Goal: Find specific page/section: Find specific page/section

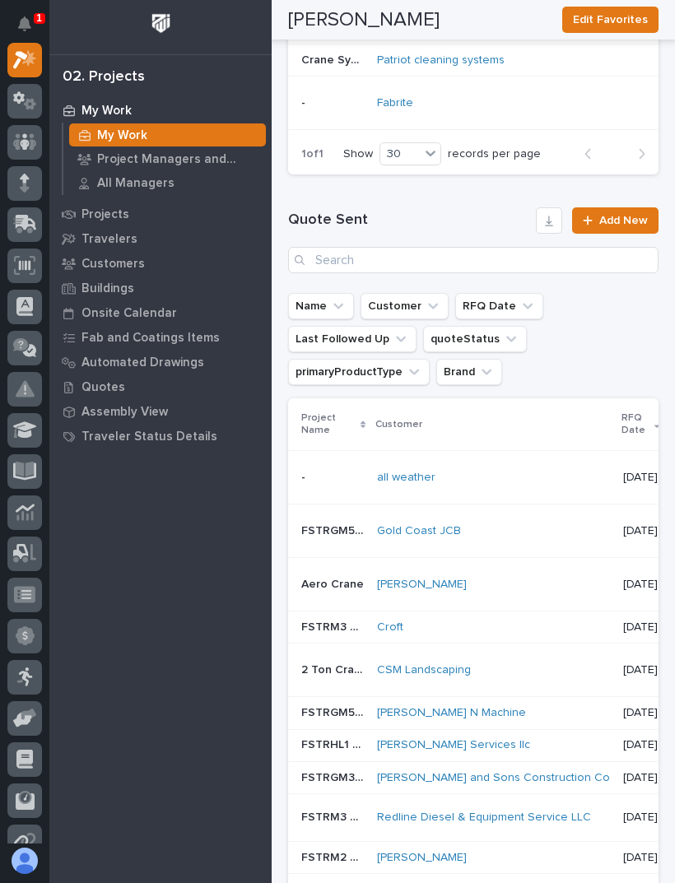
scroll to position [1501, 0]
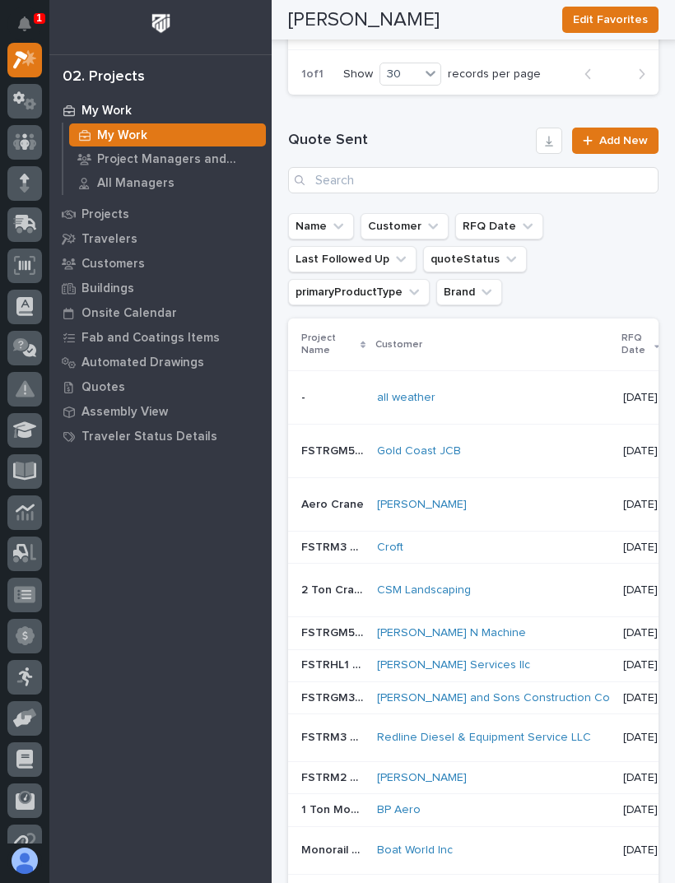
click at [580, 470] on td "Gold Coast JCB" at bounding box center [493, 451] width 246 height 53
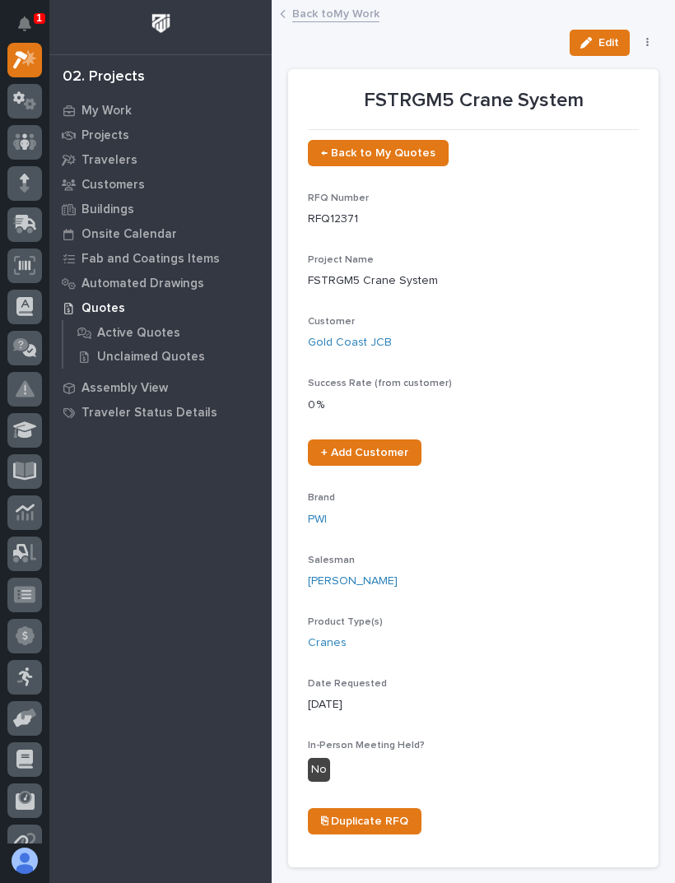
click at [360, 3] on link "Back to My Work" at bounding box center [335, 12] width 87 height 19
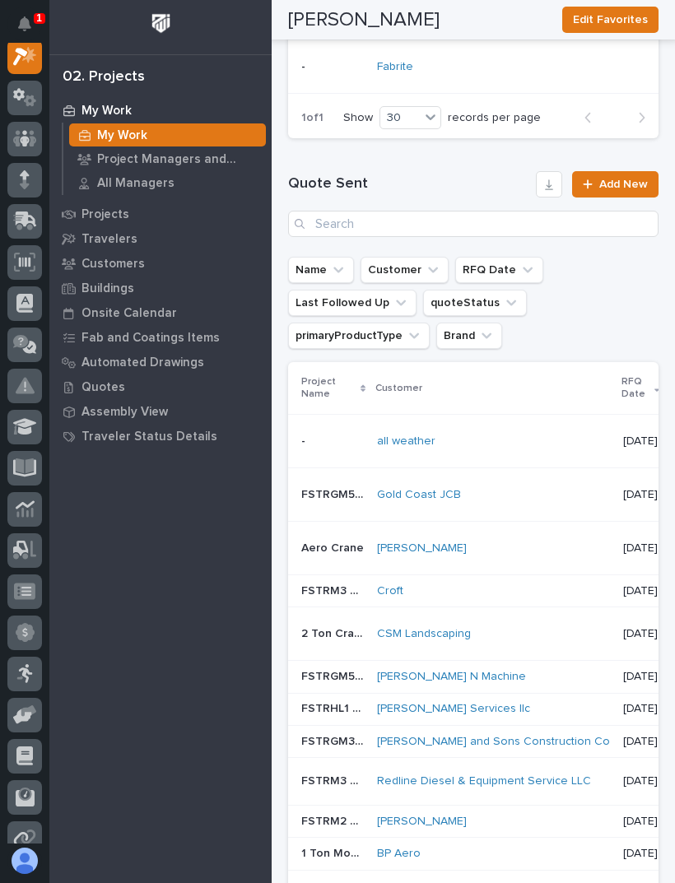
scroll to position [1483, 0]
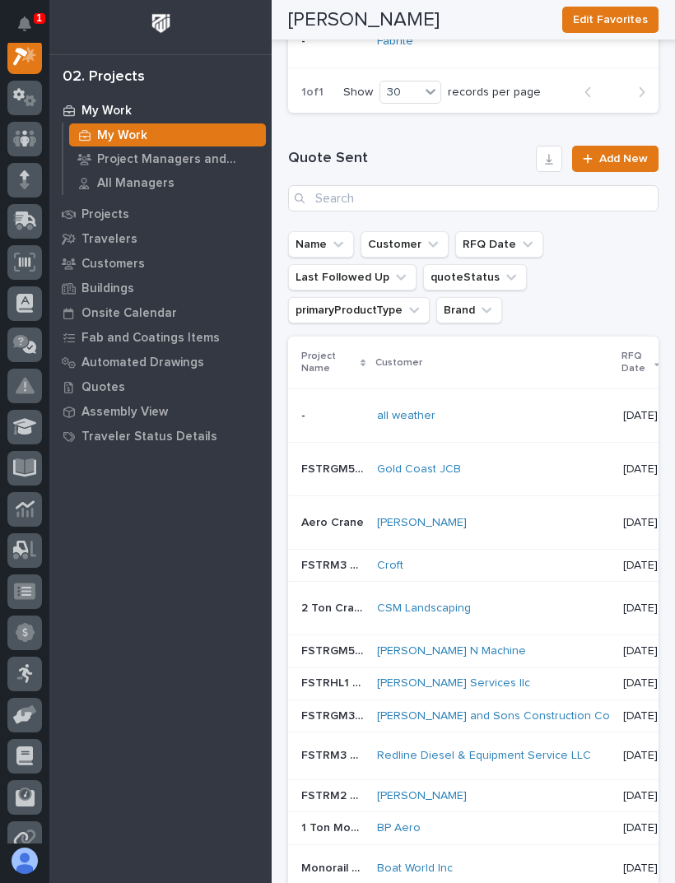
click at [600, 501] on td "[PERSON_NAME]" at bounding box center [493, 522] width 246 height 53
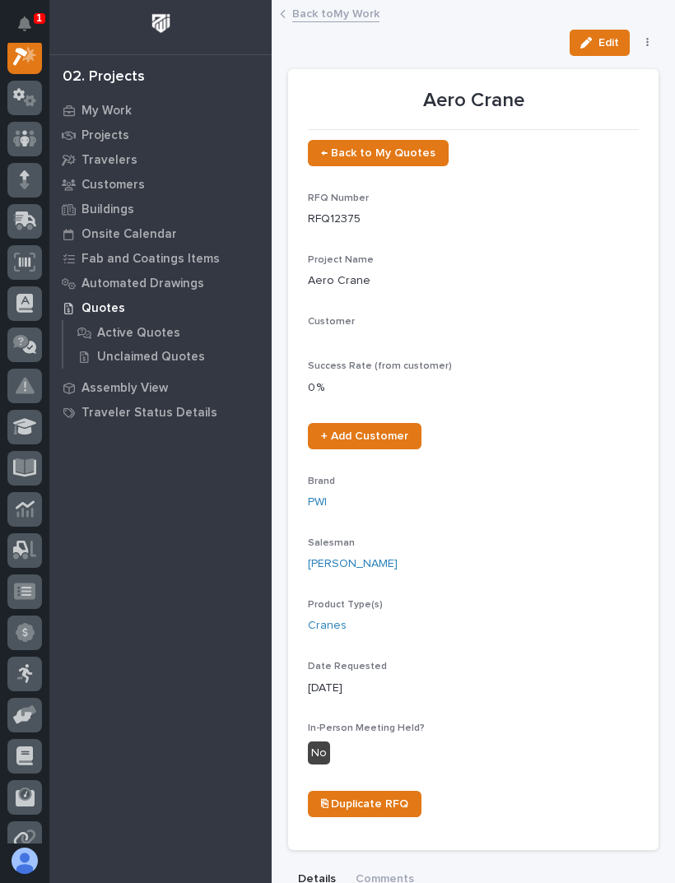
scroll to position [41, 0]
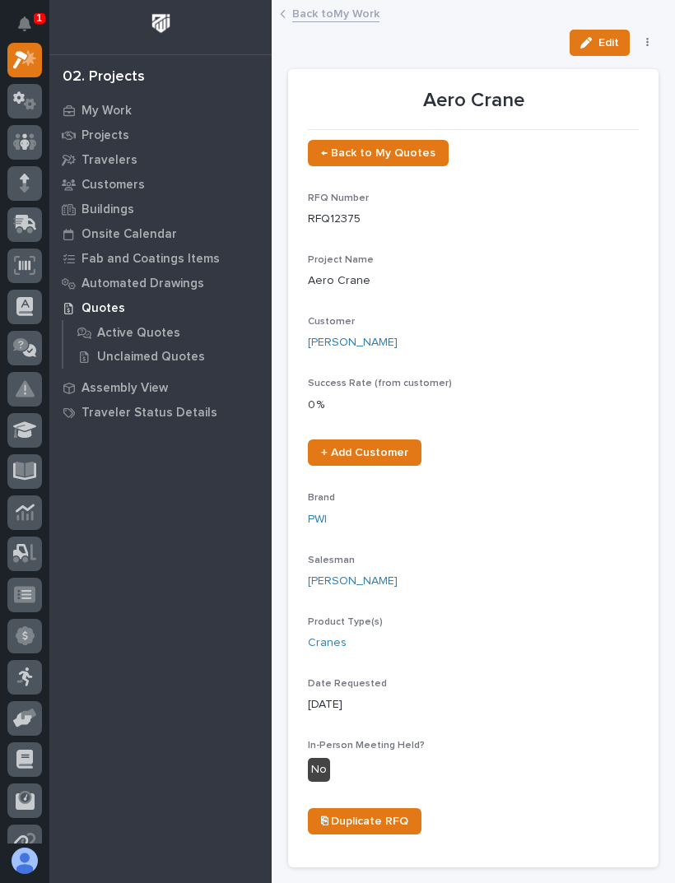
click at [357, 19] on link "Back to My Work" at bounding box center [335, 12] width 87 height 19
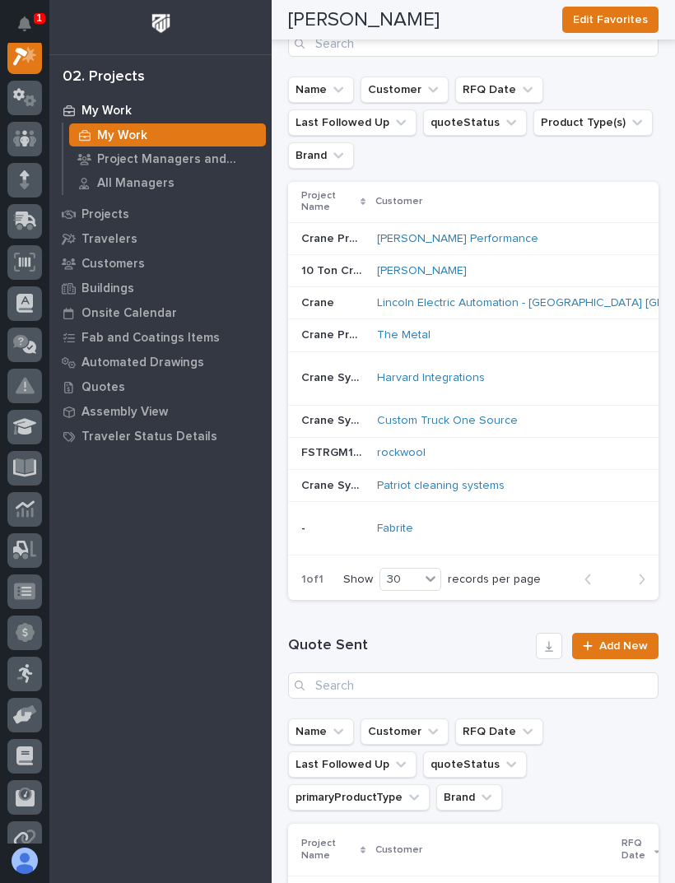
scroll to position [1005, 0]
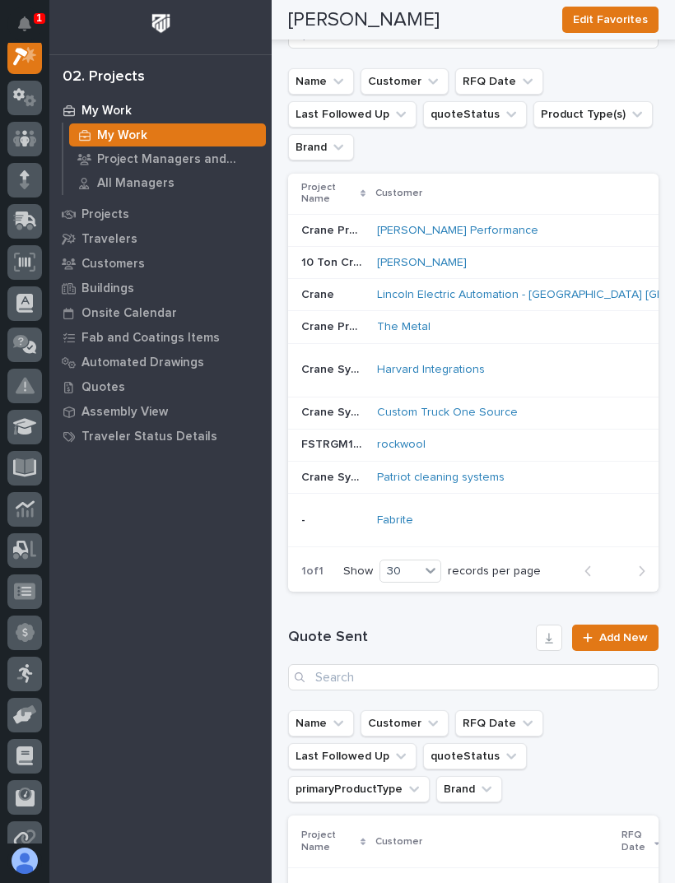
click at [608, 494] on td "Fabrite" at bounding box center [520, 520] width 301 height 53
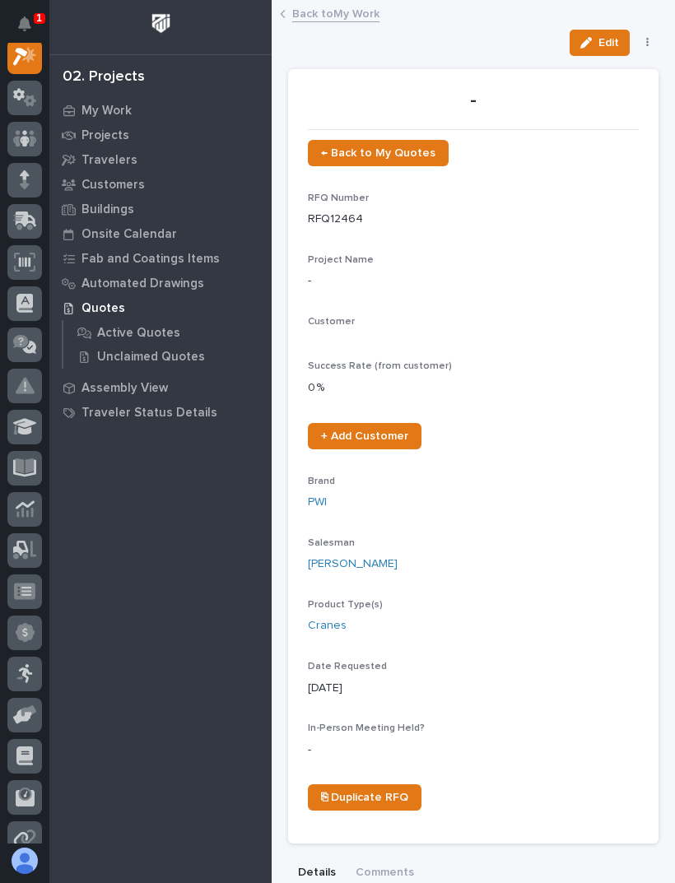
scroll to position [41, 0]
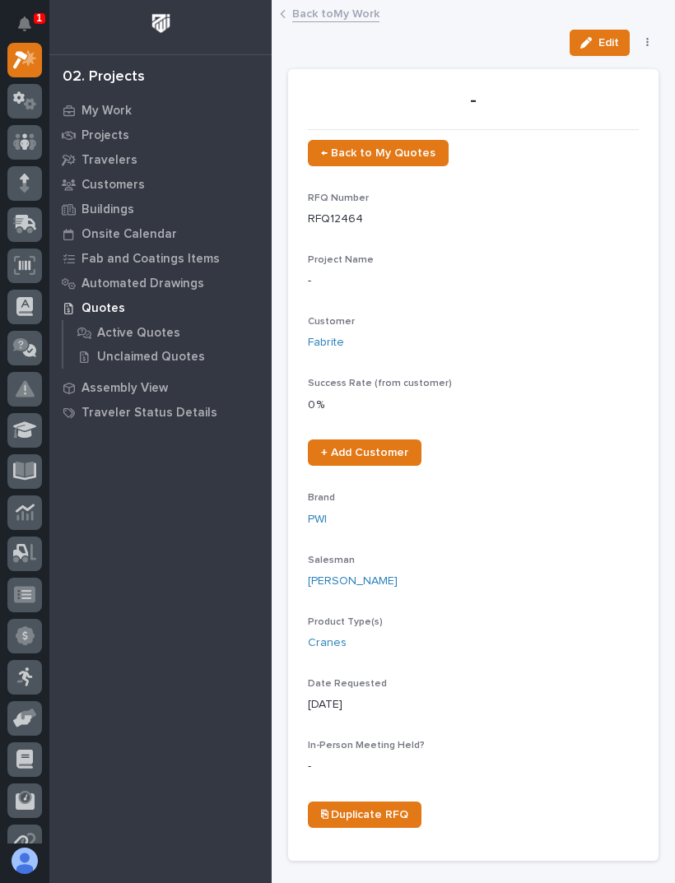
click at [357, 3] on link "Back to My Work" at bounding box center [335, 12] width 87 height 19
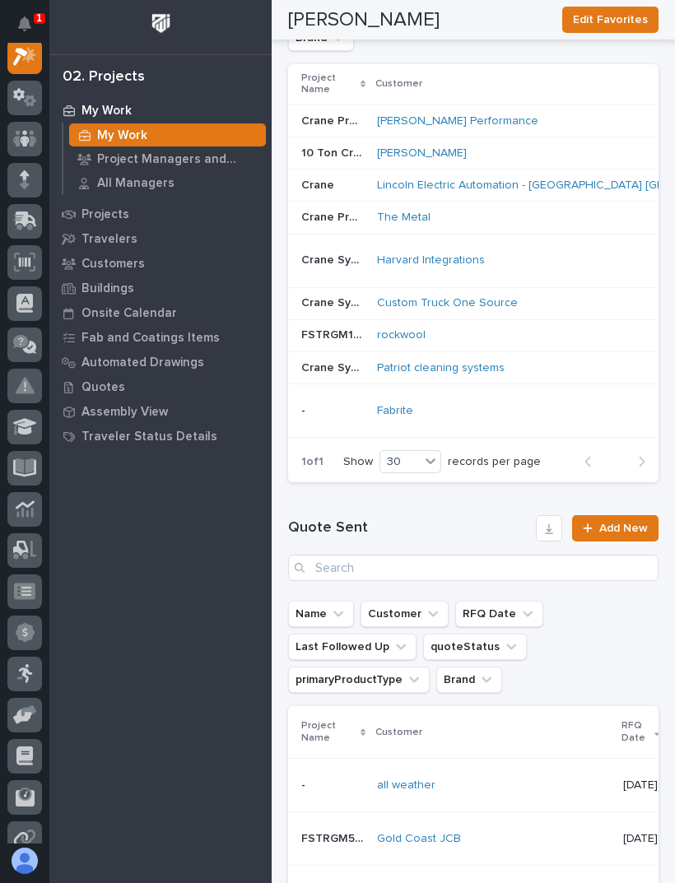
scroll to position [1245, 0]
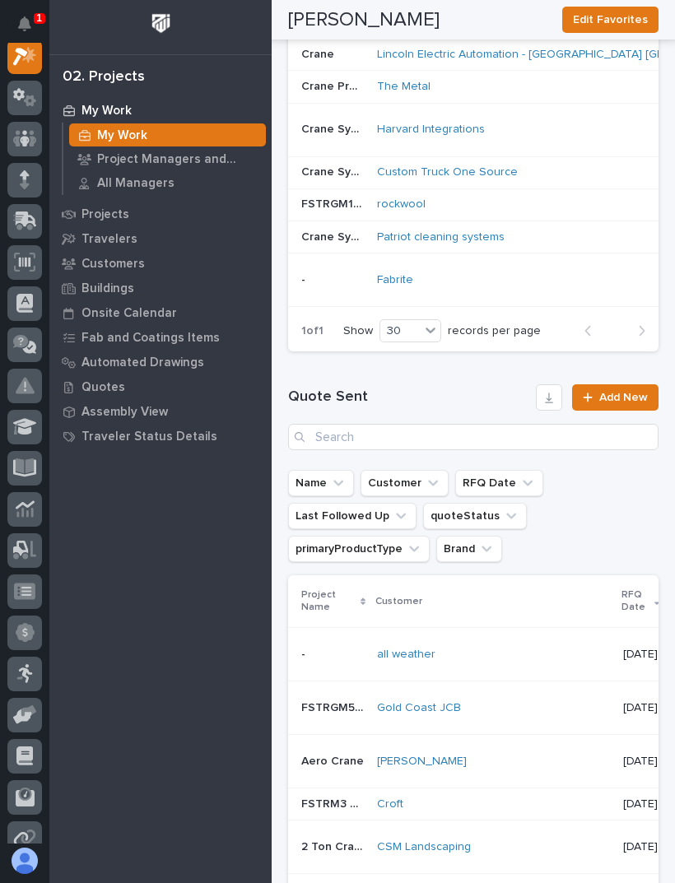
click at [541, 242] on div "Patriot cleaning systems" at bounding box center [521, 237] width 288 height 14
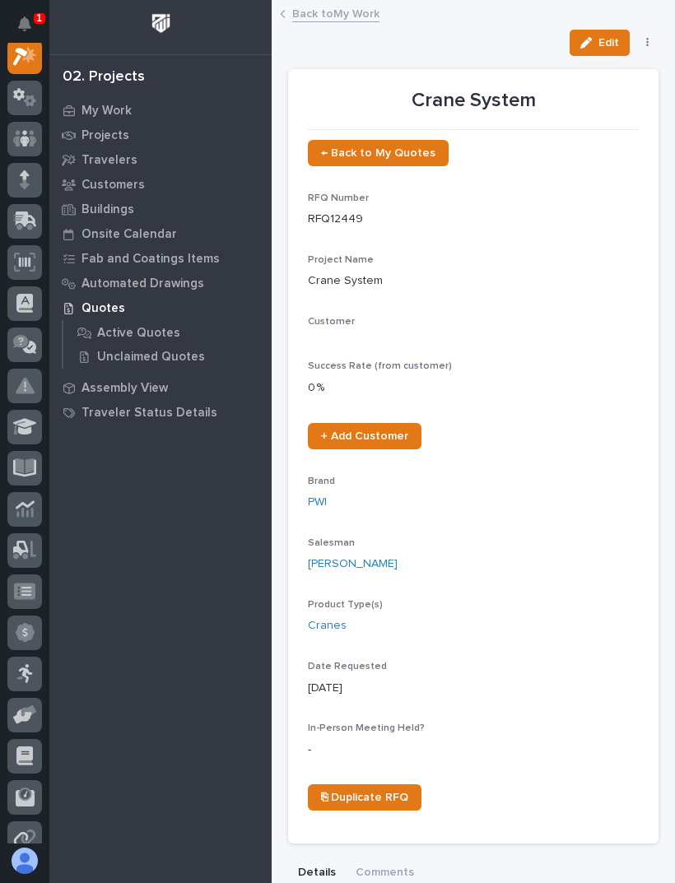
scroll to position [41, 0]
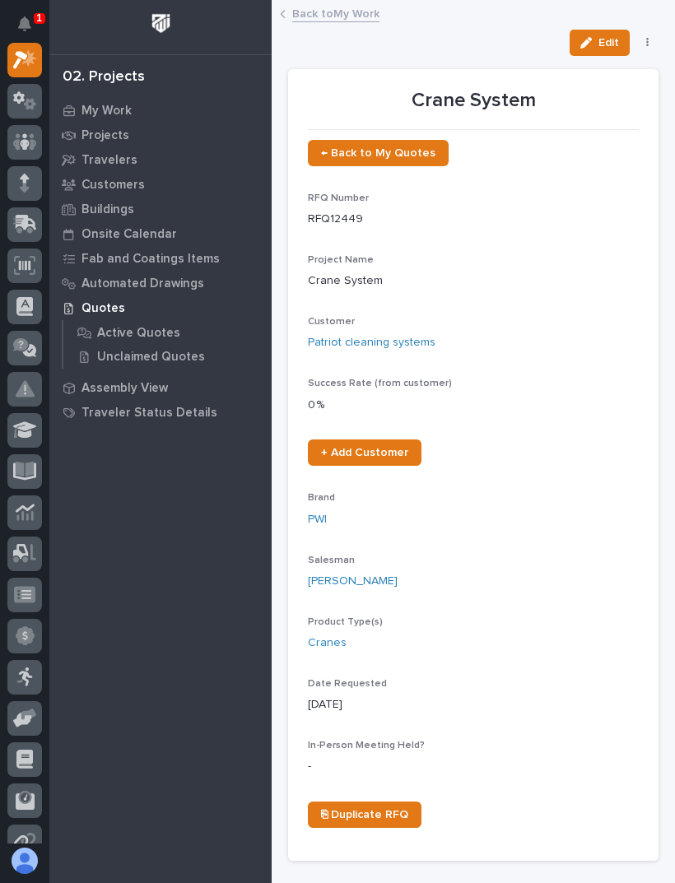
click at [331, 20] on link "Back to My Work" at bounding box center [335, 12] width 87 height 19
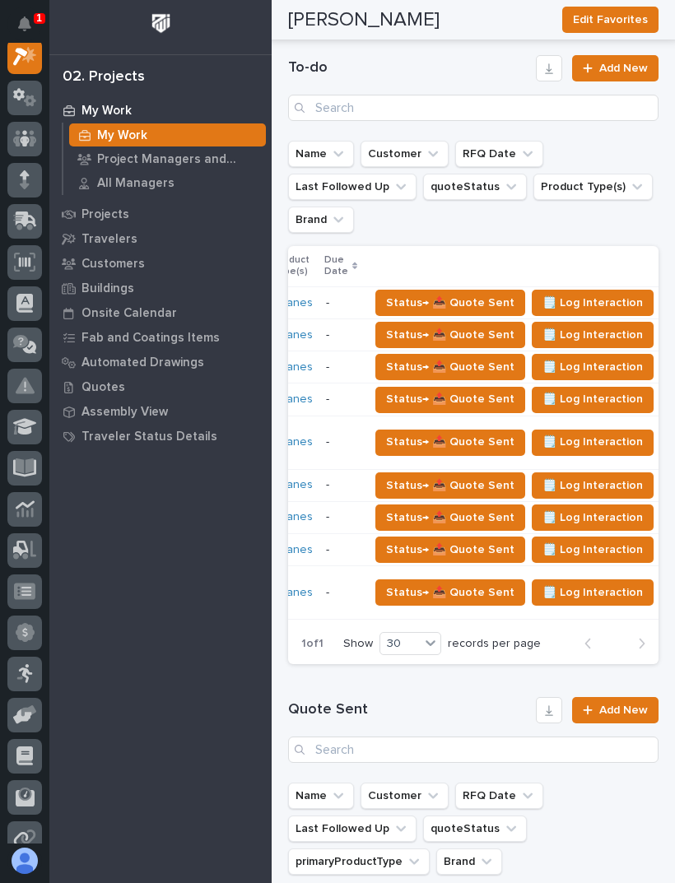
scroll to position [0, 698]
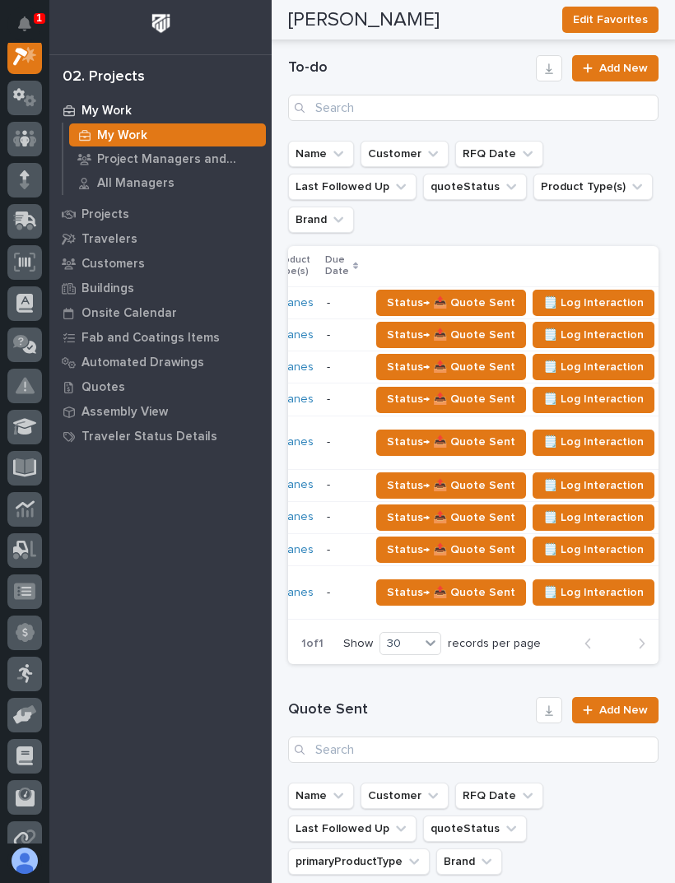
click at [661, 298] on button "button" at bounding box center [672, 303] width 23 height 12
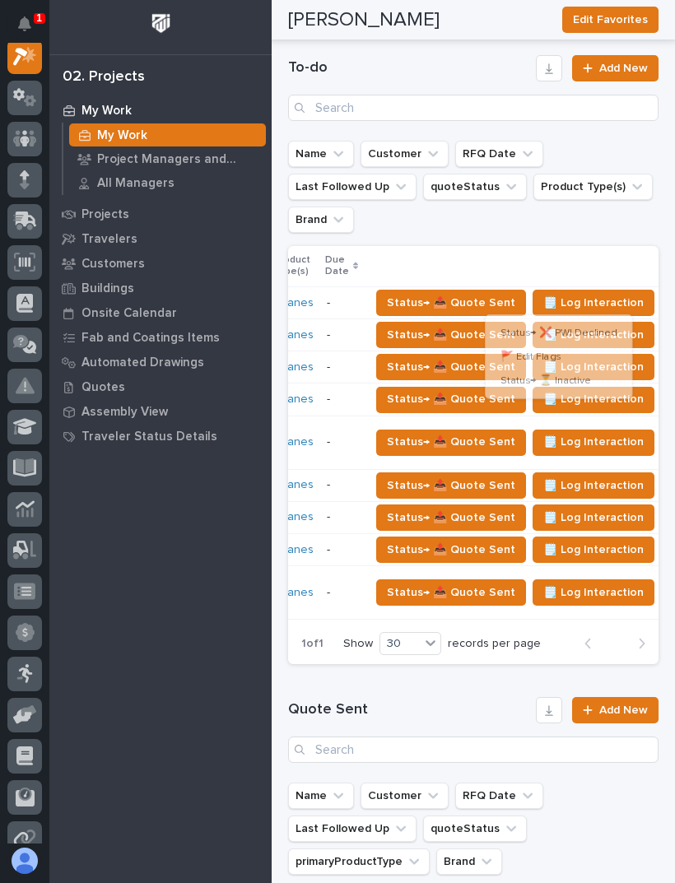
click at [624, 224] on ul "Name Customer RFQ Date Last Followed Up quoteStatus Product Type(s) Brand" at bounding box center [473, 186] width 377 height 99
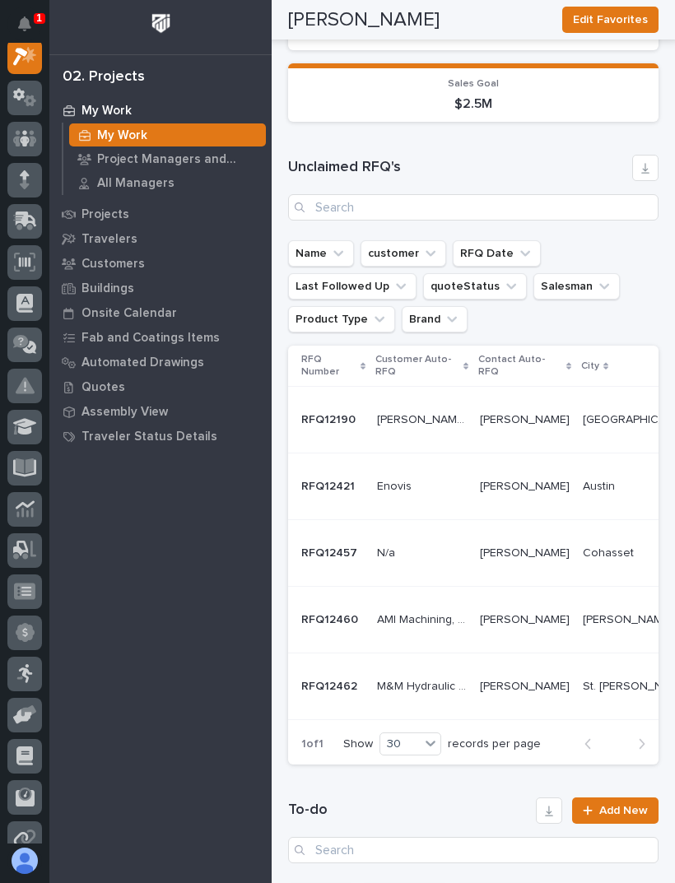
scroll to position [182, 0]
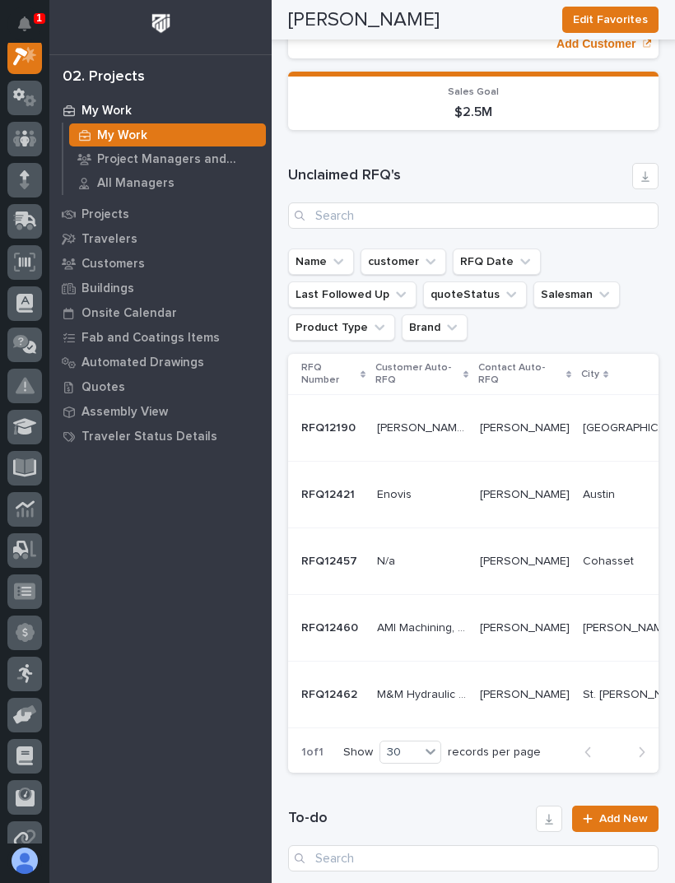
click at [582, 502] on div "[PERSON_NAME] [PERSON_NAME]" at bounding box center [639, 494] width 114 height 27
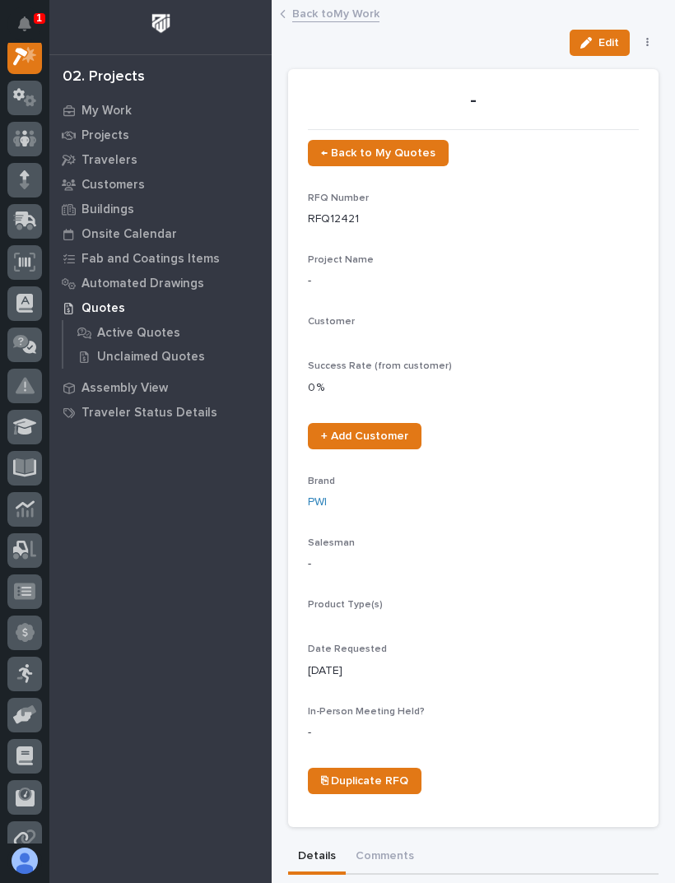
scroll to position [41, 0]
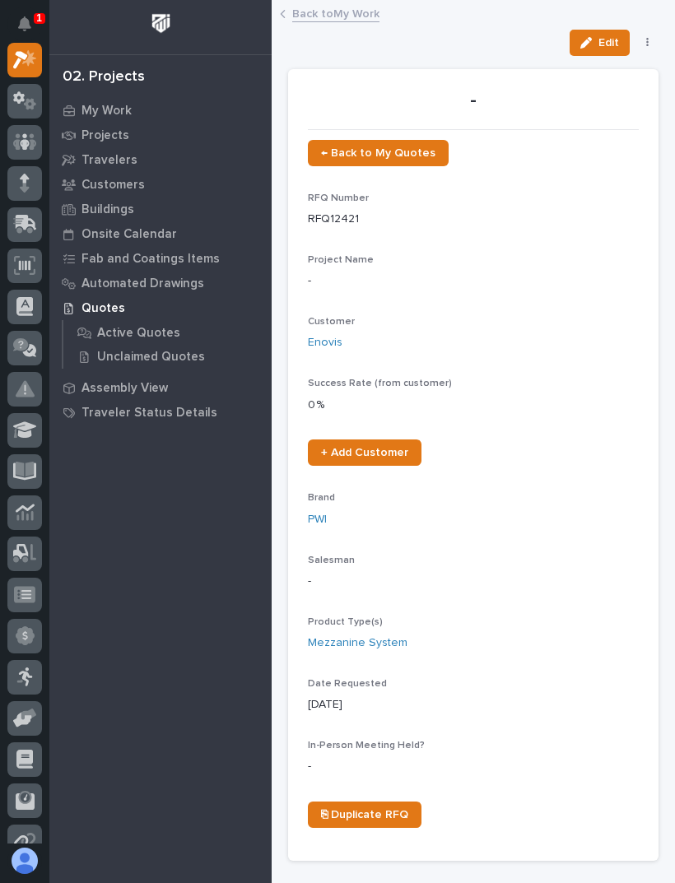
click at [348, 5] on link "Back to My Work" at bounding box center [335, 12] width 87 height 19
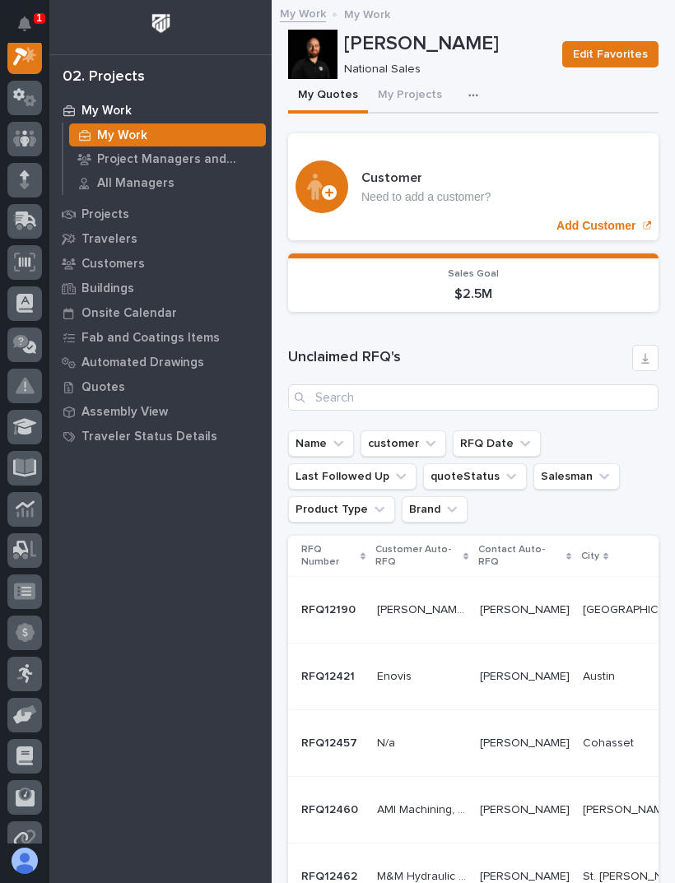
scroll to position [0, 635]
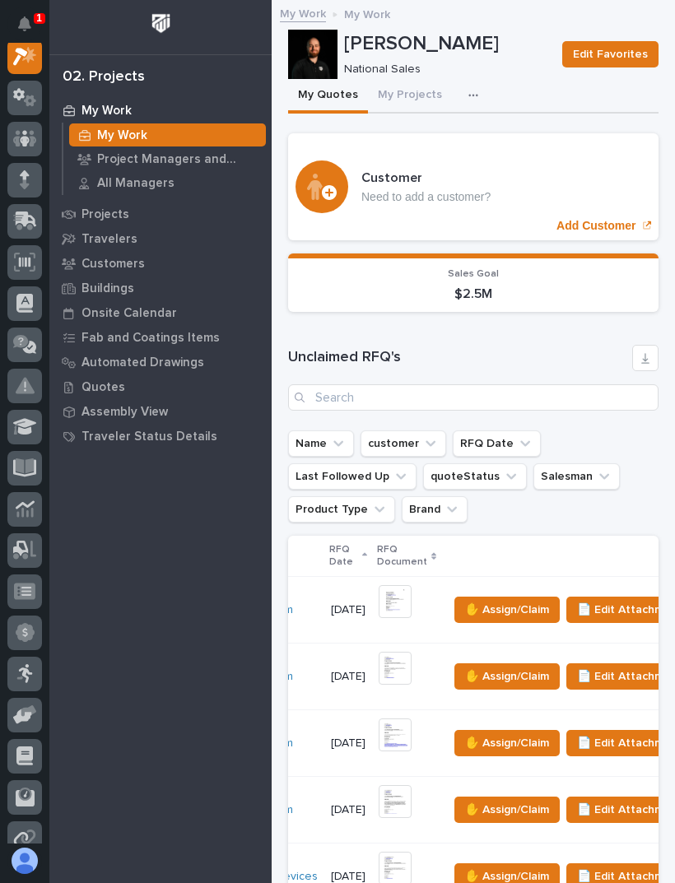
click at [592, 531] on div "Unclaimed RFQ's Name customer RFQ Date Last Followed Up quoteStatus Salesman Pr…" at bounding box center [473, 650] width 370 height 610
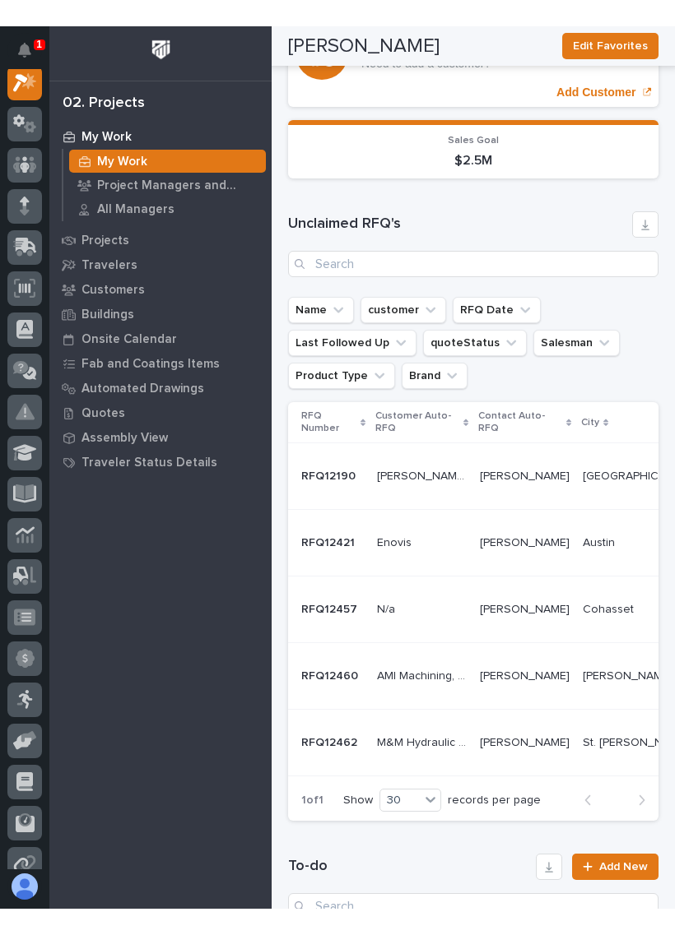
scroll to position [165, 0]
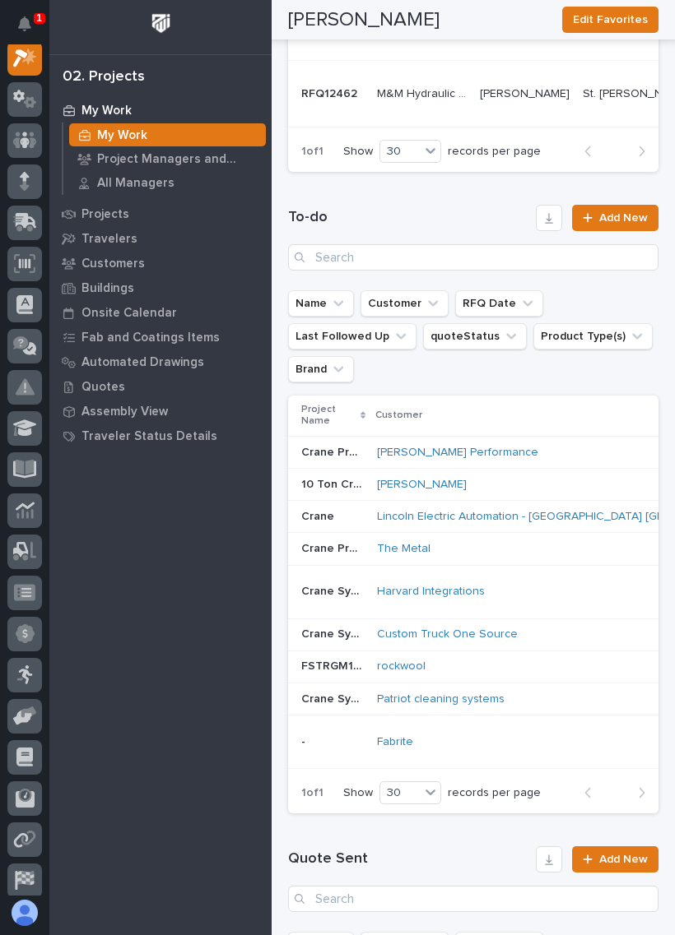
click at [342, 716] on td "- -" at bounding box center [329, 742] width 82 height 53
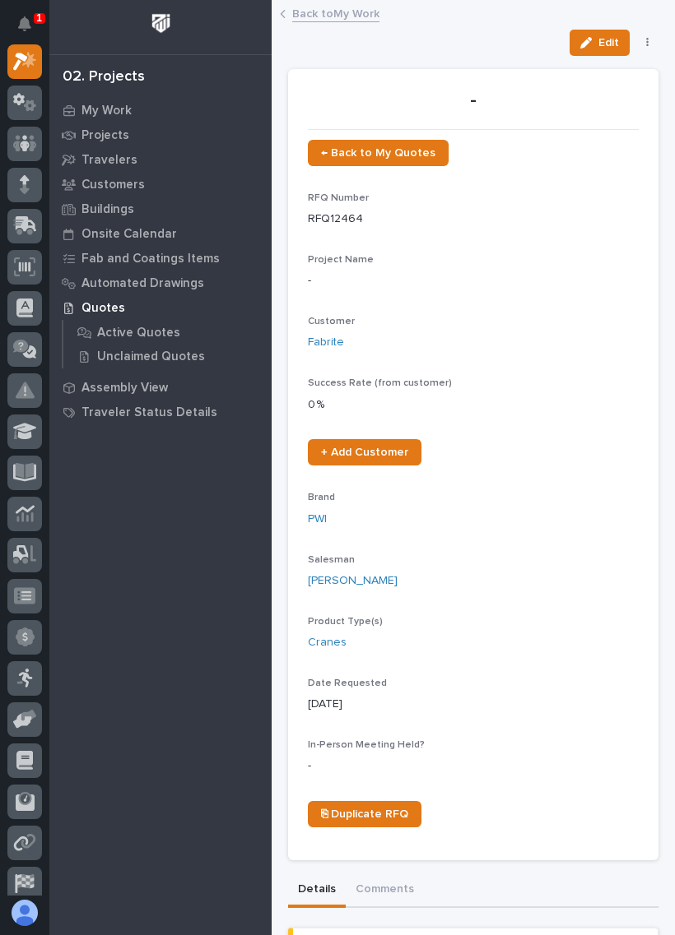
click at [341, 7] on link "Back to My Work" at bounding box center [335, 12] width 87 height 19
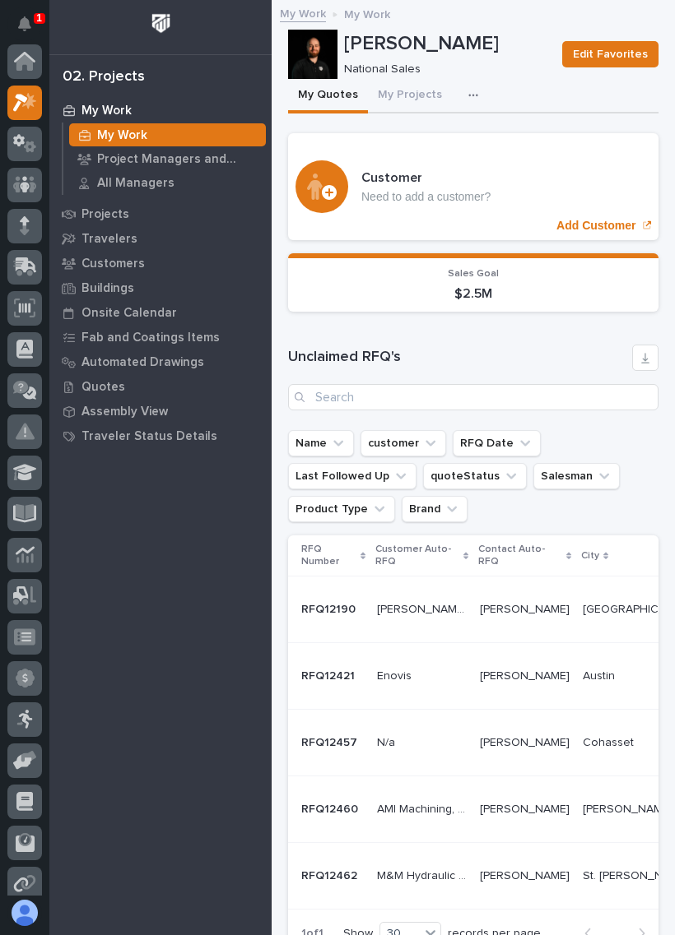
scroll to position [44, 0]
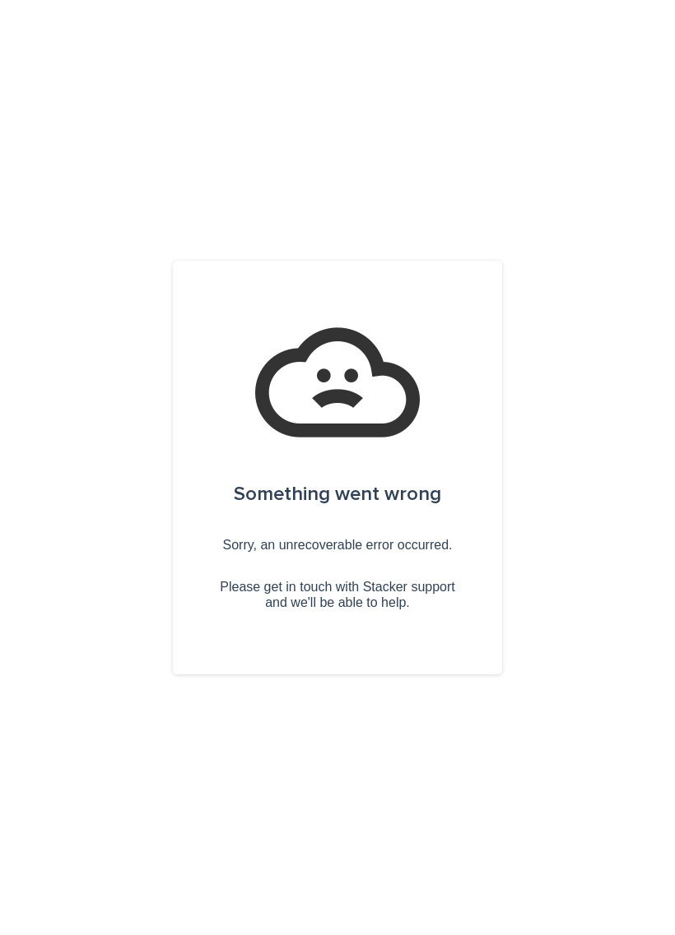
click at [610, 292] on div "Something went wrong Sorry, an unrecoverable error occurred. Please get in touc…" at bounding box center [337, 467] width 675 height 935
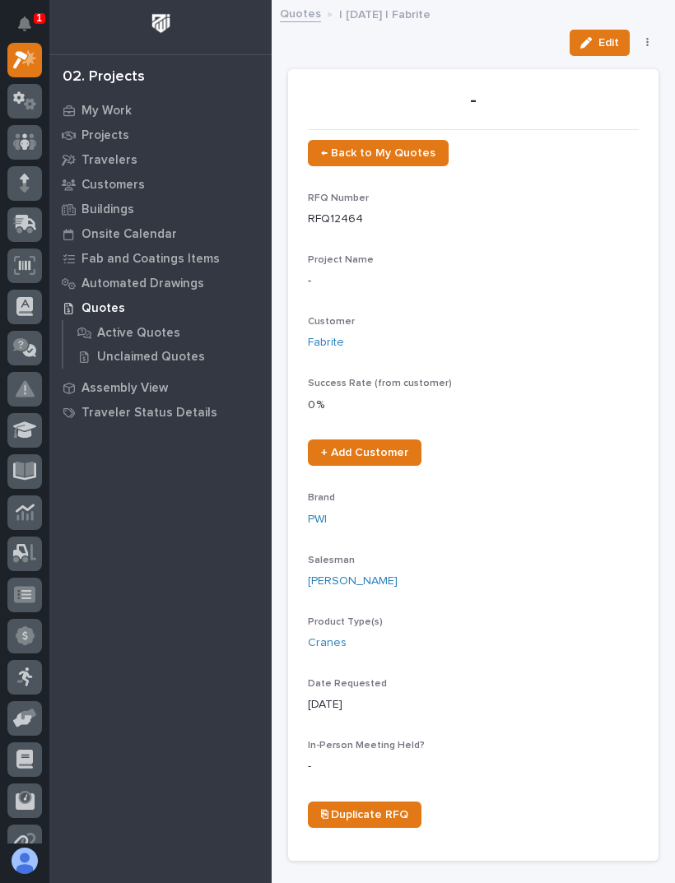
scroll to position [41, 0]
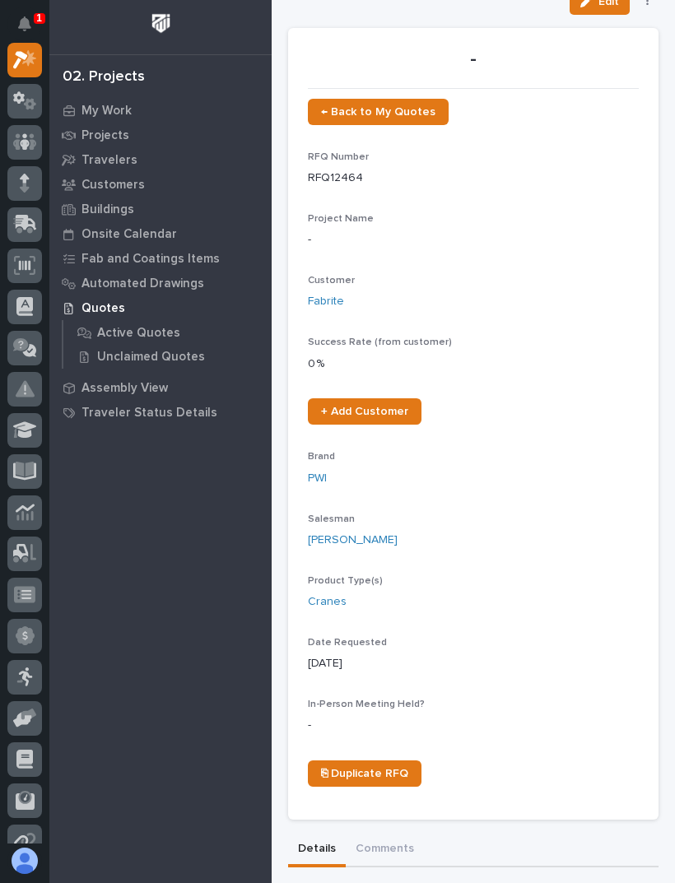
click at [27, 58] on icon at bounding box center [25, 59] width 24 height 19
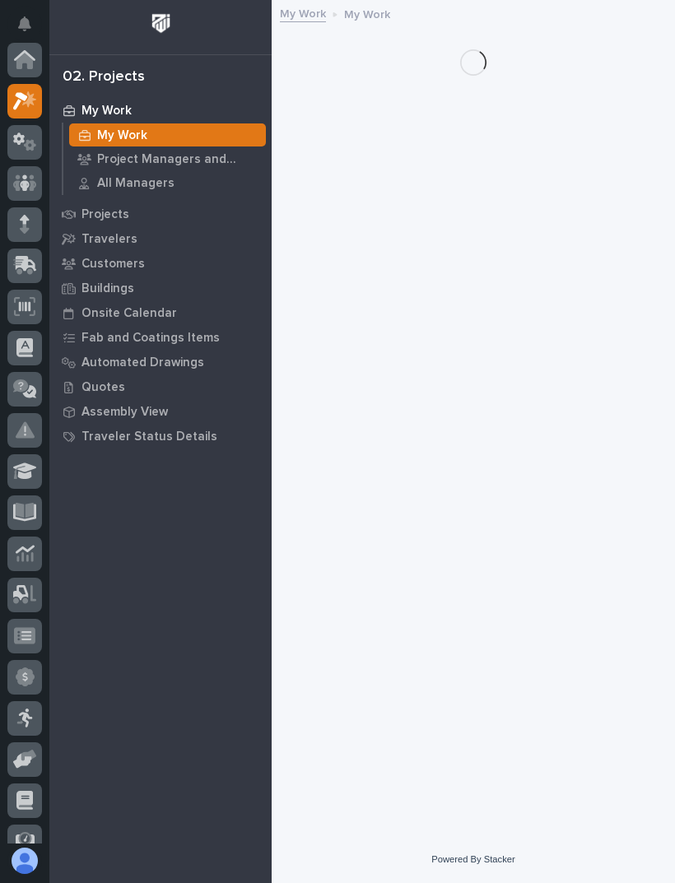
scroll to position [41, 0]
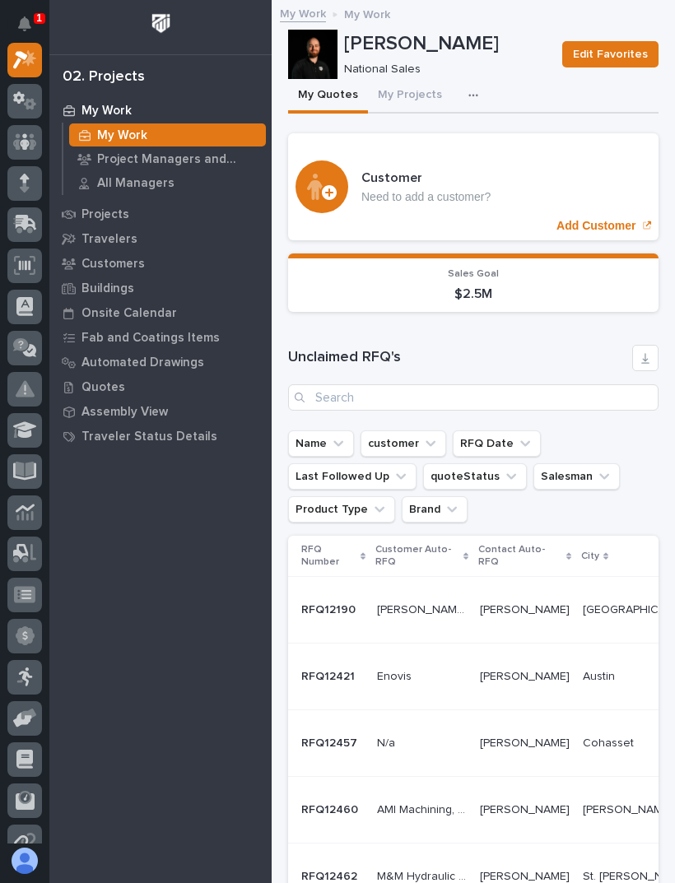
click at [403, 96] on button "My Projects" at bounding box center [410, 96] width 84 height 35
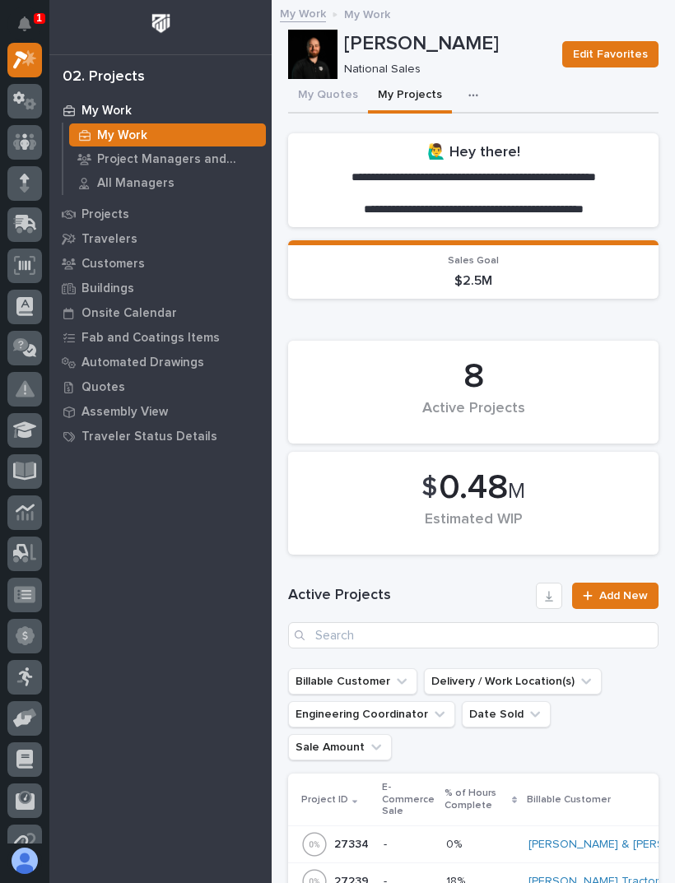
click at [345, 89] on button "My Quotes" at bounding box center [328, 96] width 80 height 35
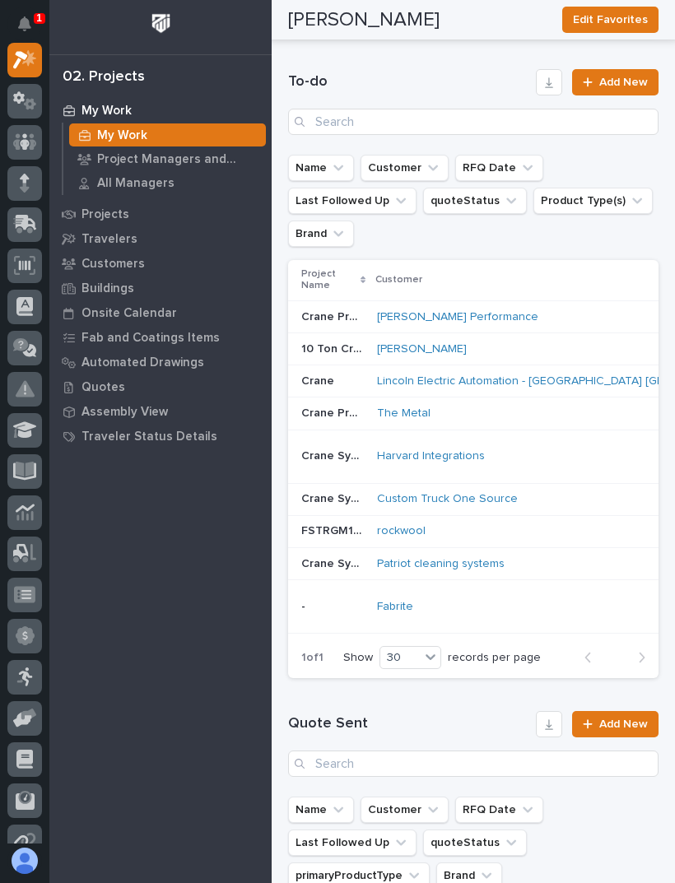
scroll to position [921, 0]
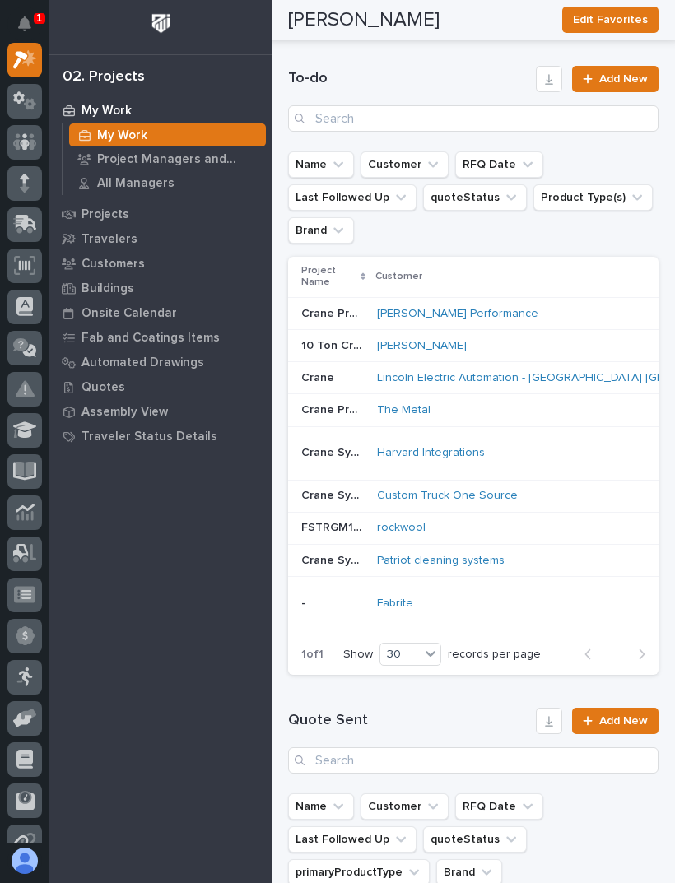
click at [596, 457] on div "Harvard Integrations" at bounding box center [521, 453] width 288 height 14
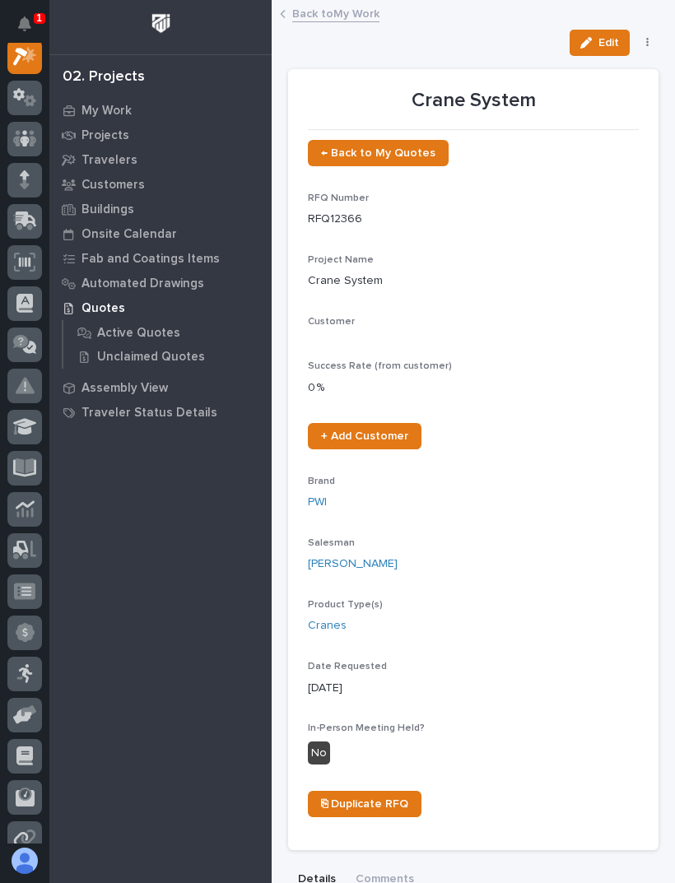
scroll to position [41, 0]
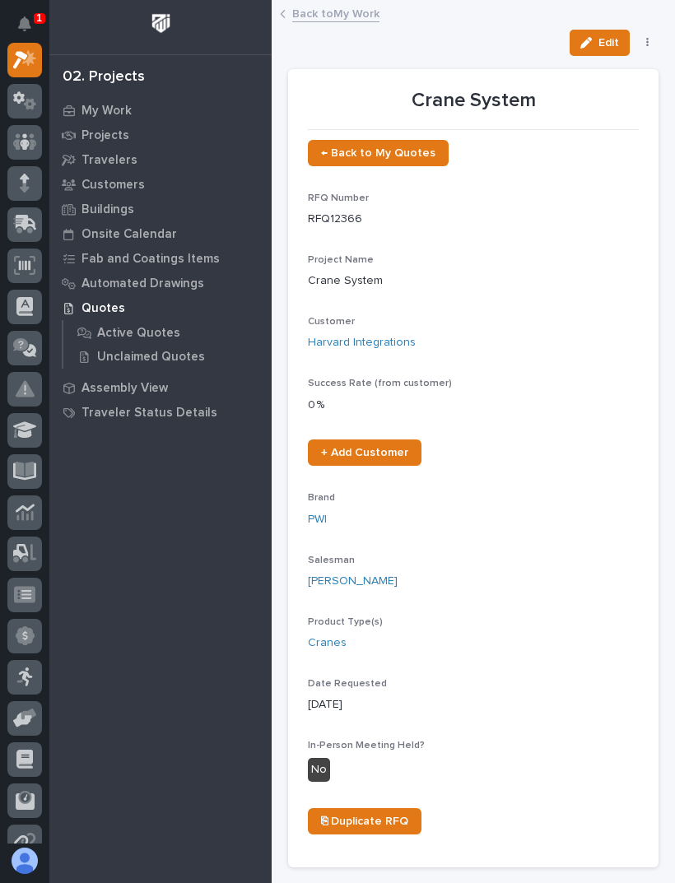
click at [356, 9] on link "Back to My Work" at bounding box center [335, 12] width 87 height 19
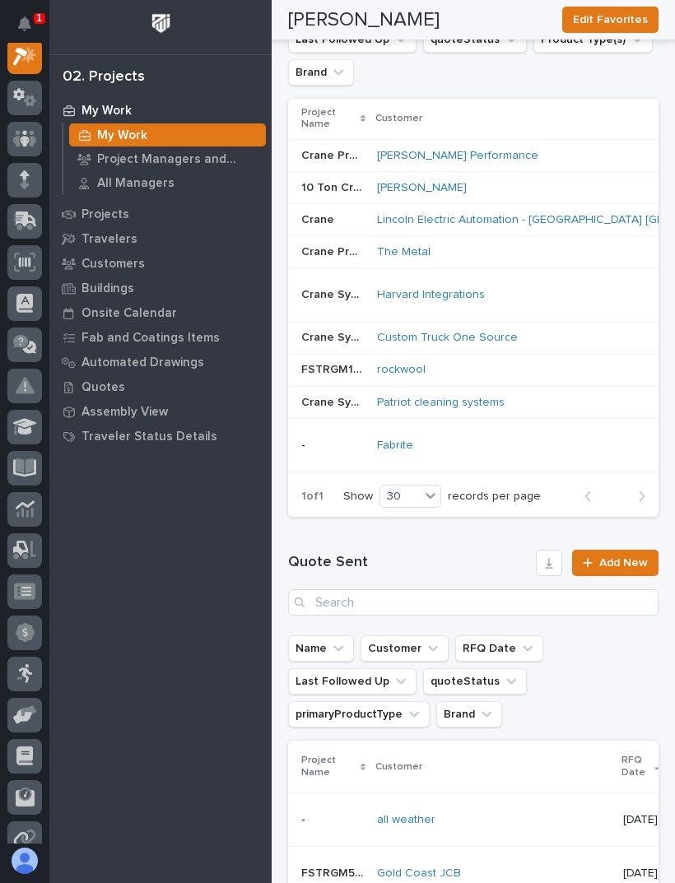
scroll to position [1074, 0]
